Goal: Information Seeking & Learning: Learn about a topic

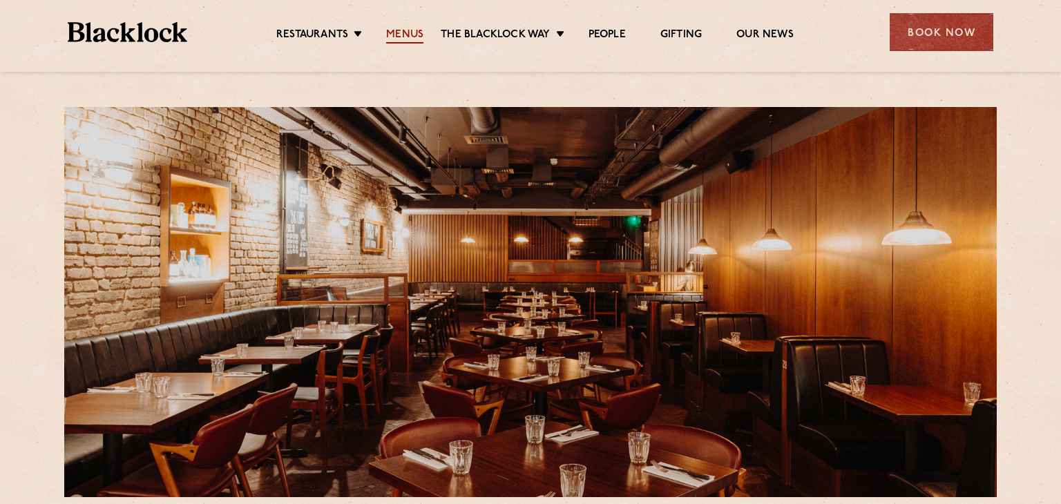
click at [414, 37] on link "Menus" at bounding box center [404, 35] width 37 height 15
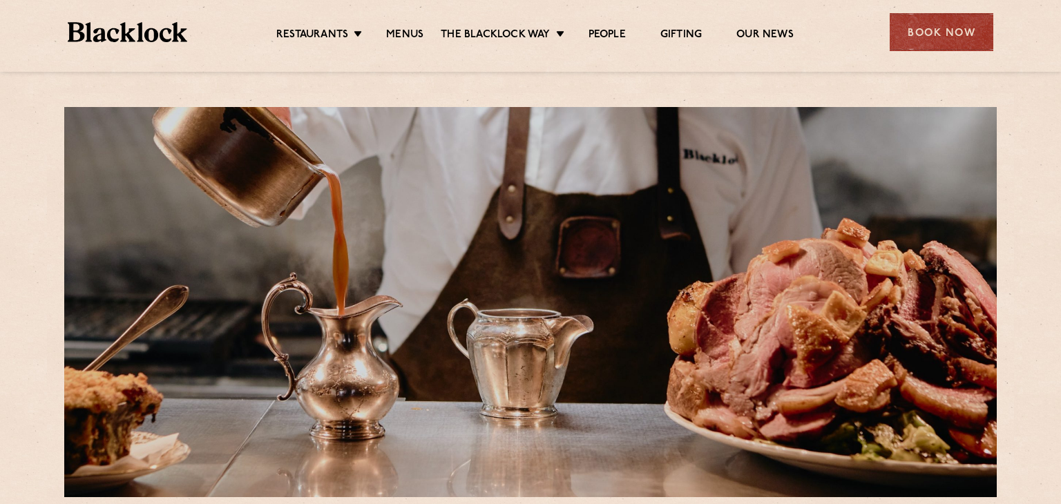
click at [414, 37] on link "Menus" at bounding box center [404, 35] width 37 height 15
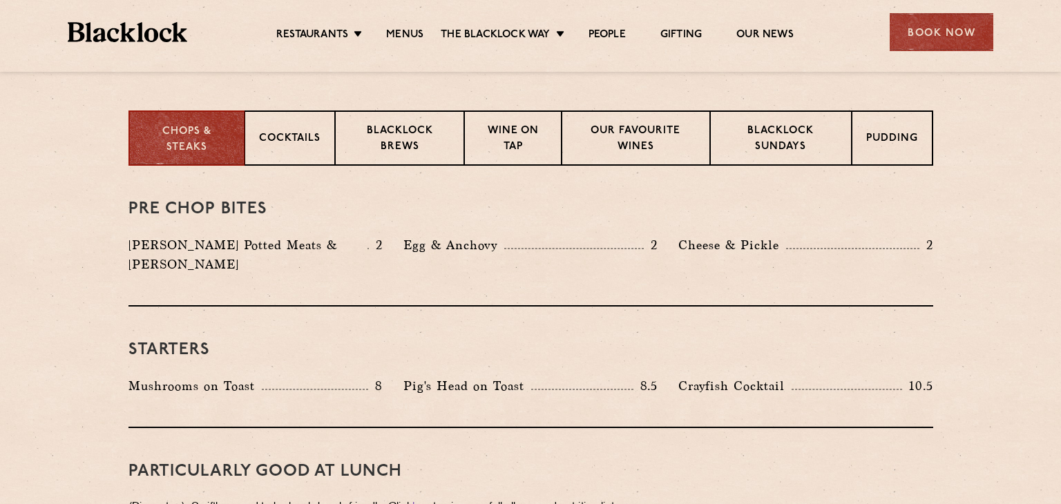
scroll to position [525, 0]
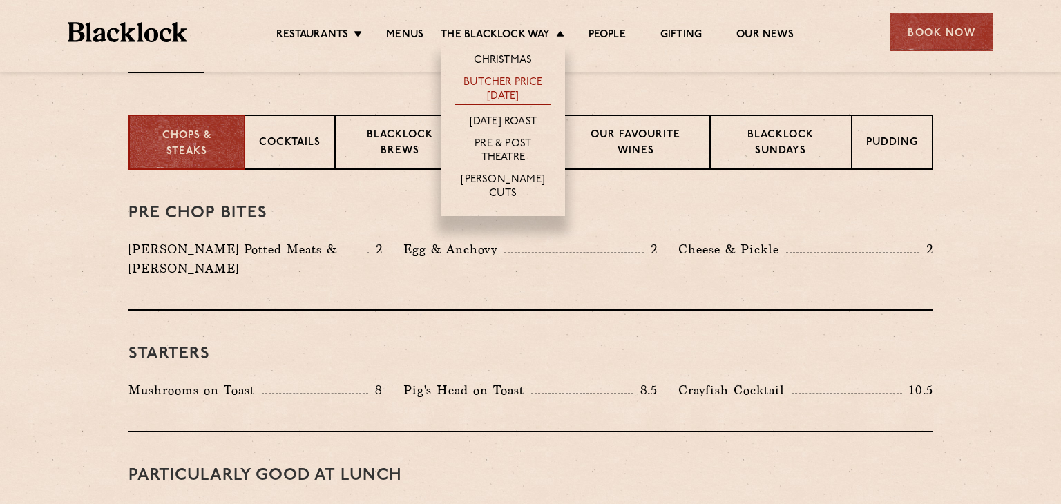
click at [501, 85] on link "Butcher Price [DATE]" at bounding box center [502, 90] width 97 height 29
